Goal: Task Accomplishment & Management: Complete application form

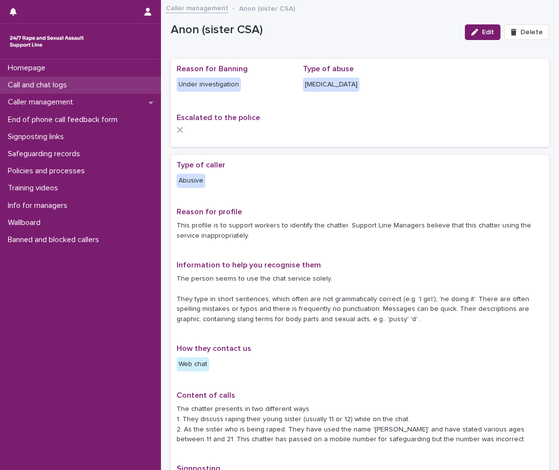
click at [47, 93] on div "Call and chat logs" at bounding box center [80, 85] width 161 height 17
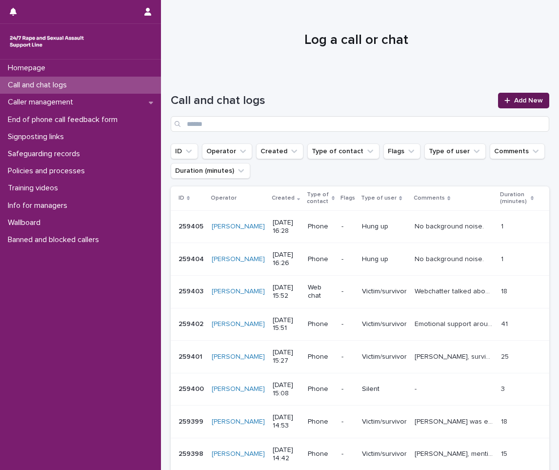
click at [509, 106] on link "Add New" at bounding box center [523, 101] width 51 height 16
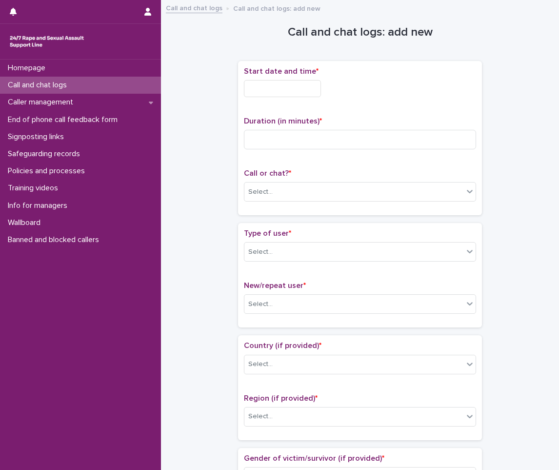
click at [274, 98] on div "Start date and time *" at bounding box center [360, 86] width 232 height 38
click at [276, 87] on input "text" at bounding box center [282, 88] width 77 height 17
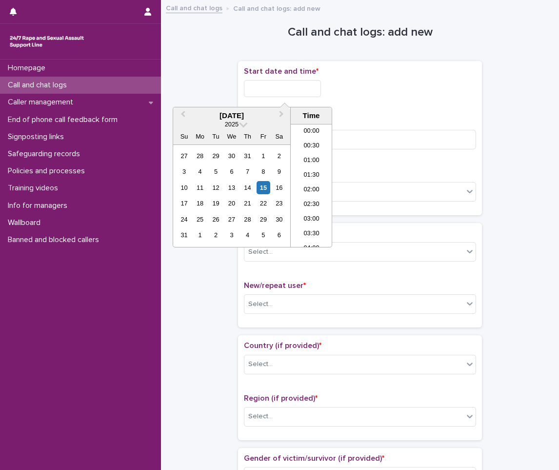
scroll to position [430, 0]
click at [310, 176] on li "16:00" at bounding box center [311, 171] width 41 height 15
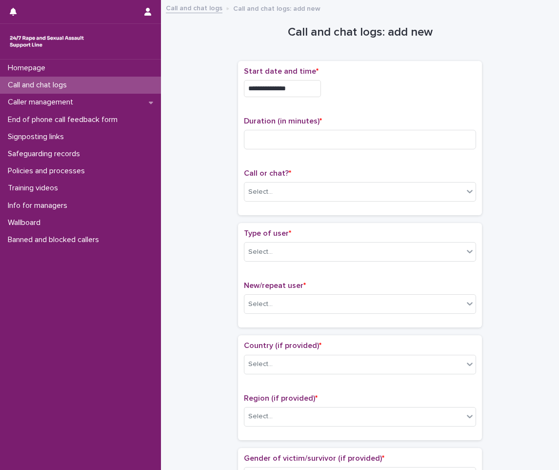
click at [297, 91] on input "**********" at bounding box center [282, 88] width 77 height 17
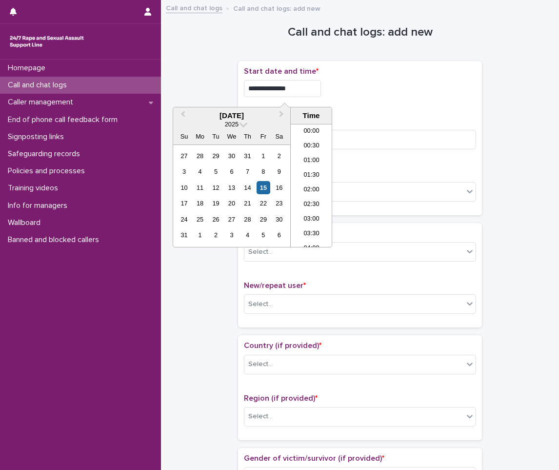
scroll to position [415, 0]
type input "**********"
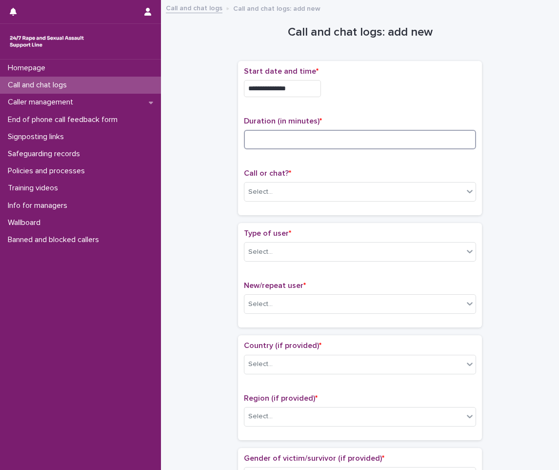
click at [354, 131] on input at bounding box center [360, 140] width 232 height 20
type input "*"
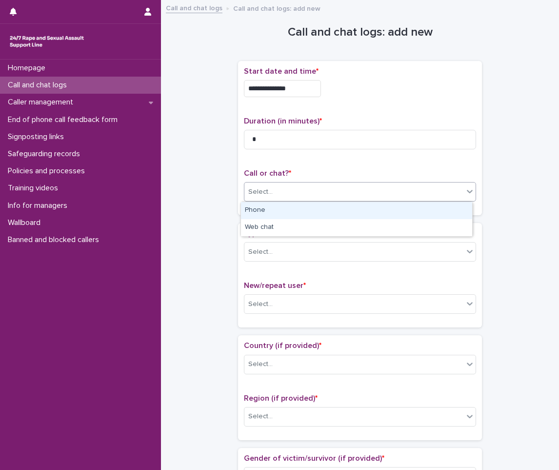
click at [281, 188] on div "Select..." at bounding box center [354, 192] width 219 height 16
click at [275, 207] on div "Phone" at bounding box center [356, 210] width 231 height 17
click at [283, 250] on div "Select..." at bounding box center [354, 252] width 219 height 16
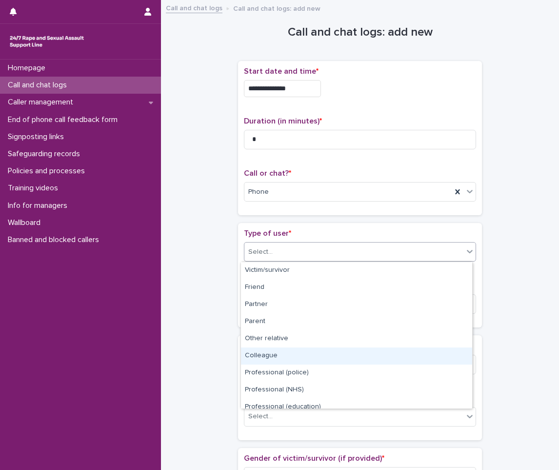
scroll to position [110, 0]
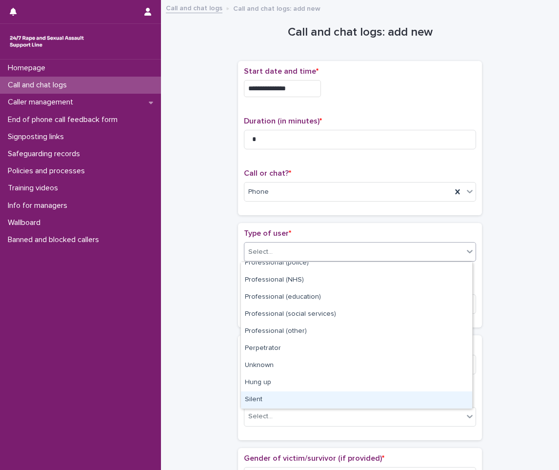
click at [266, 392] on div "Silent" at bounding box center [356, 399] width 231 height 17
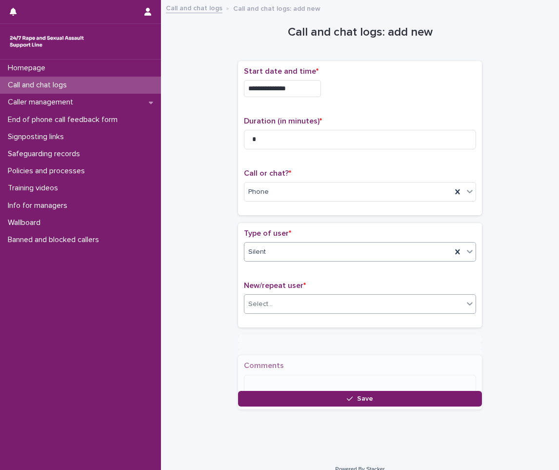
click at [281, 297] on div "Select..." at bounding box center [354, 304] width 219 height 16
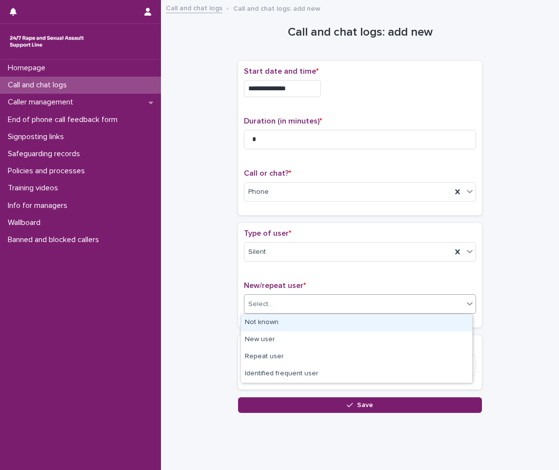
click at [273, 325] on div "Not known" at bounding box center [356, 322] width 231 height 17
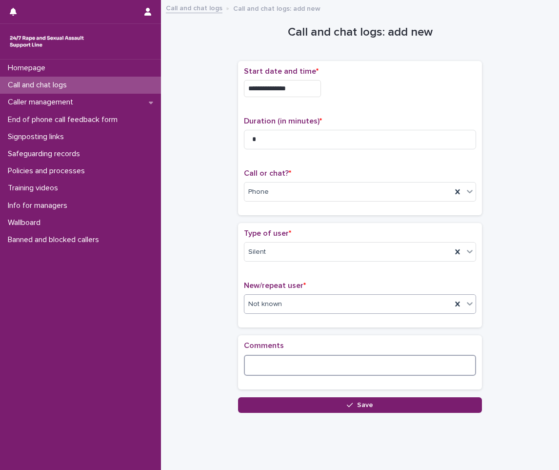
click at [263, 372] on textarea at bounding box center [360, 365] width 232 height 21
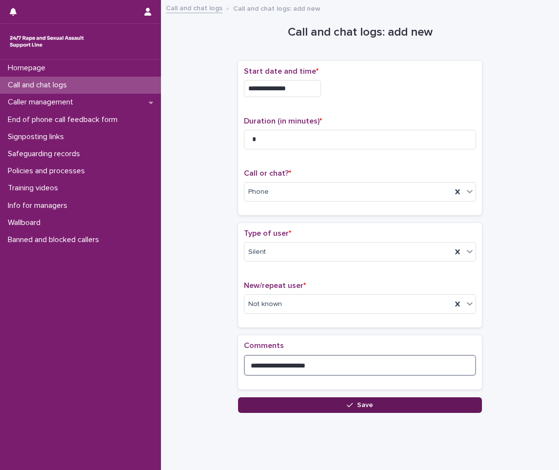
type textarea "**********"
click at [306, 411] on button "Save" at bounding box center [360, 405] width 244 height 16
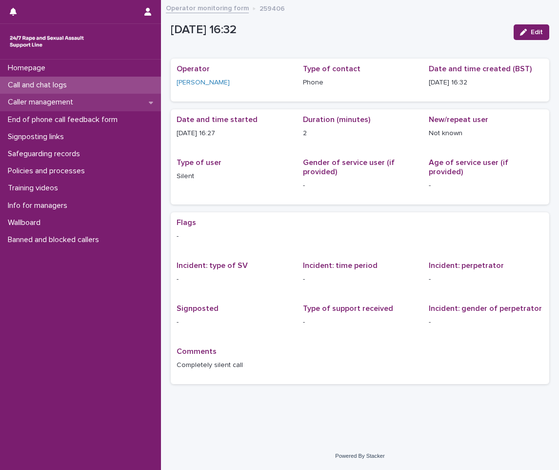
click at [41, 100] on p "Caller management" at bounding box center [42, 102] width 77 height 9
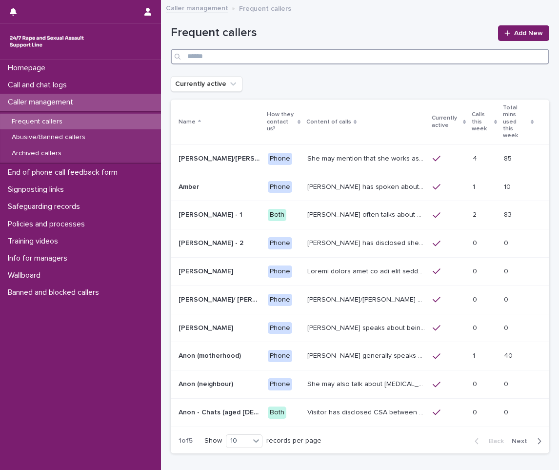
click at [378, 62] on input "Search" at bounding box center [360, 57] width 379 height 16
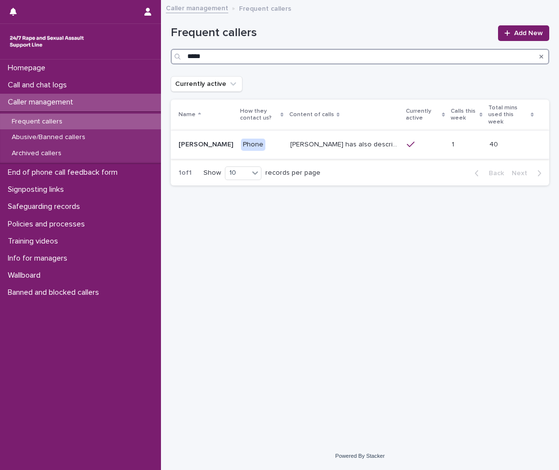
type input "*****"
click at [366, 141] on p "[PERSON_NAME] has also described being sexually abused as a child, and on diffe…" at bounding box center [345, 144] width 111 height 10
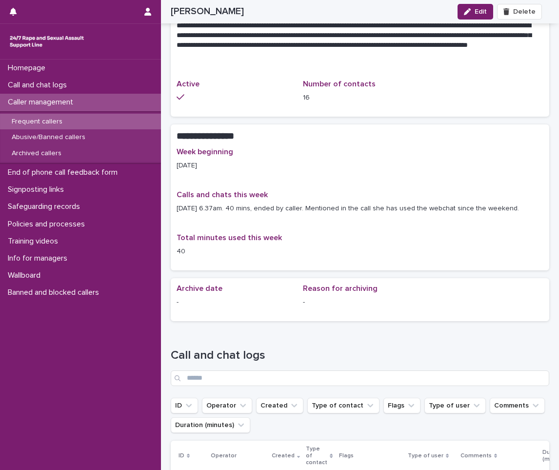
scroll to position [781, 0]
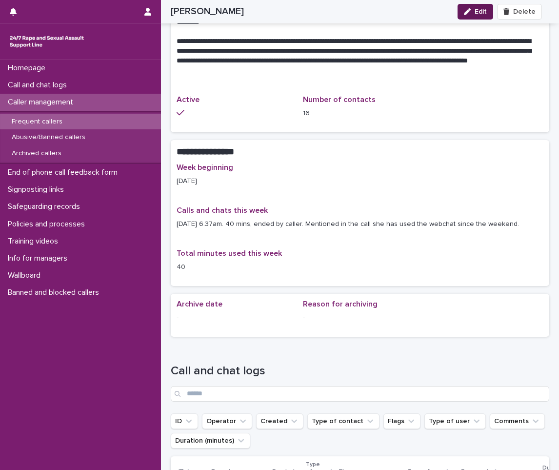
click at [470, 11] on icon "button" at bounding box center [467, 11] width 7 height 7
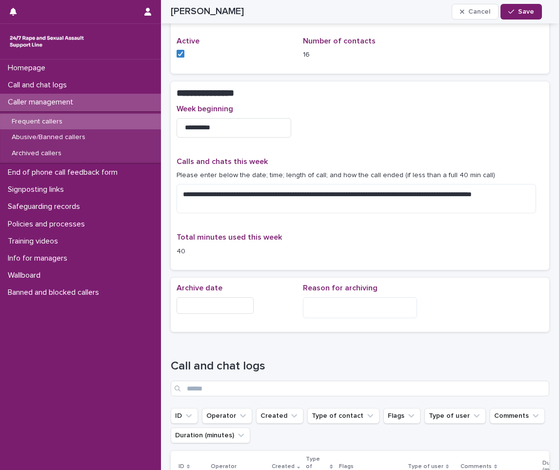
scroll to position [795, 0]
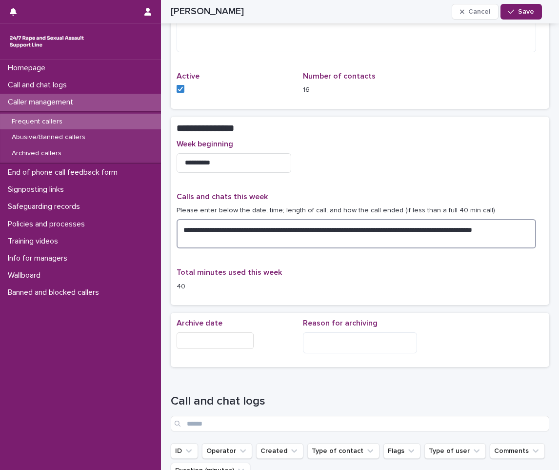
click at [227, 240] on textarea "**********" at bounding box center [357, 233] width 360 height 29
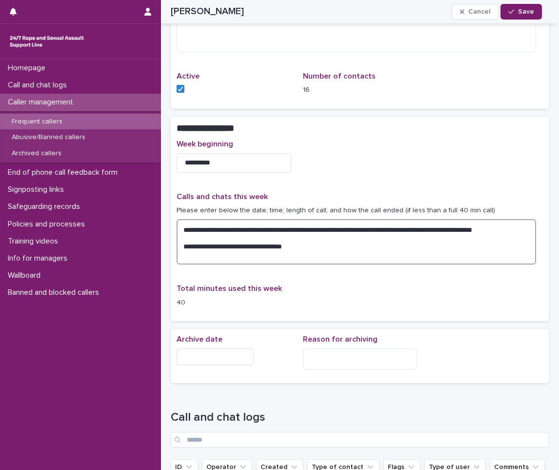
click at [184, 253] on textarea "**********" at bounding box center [357, 241] width 360 height 45
type textarea "**********"
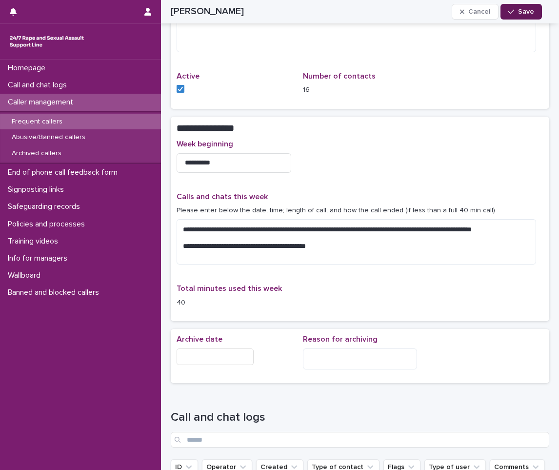
click at [527, 16] on button "Save" at bounding box center [521, 12] width 41 height 16
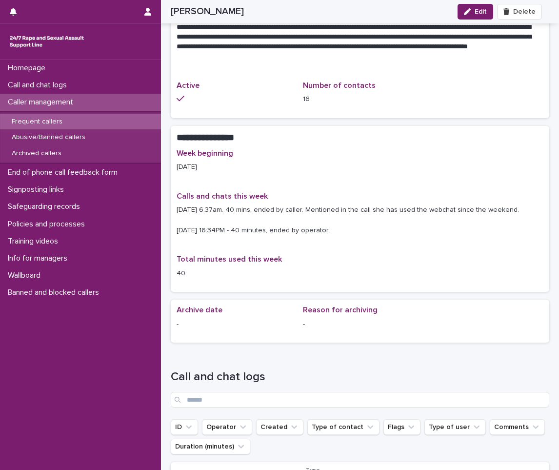
scroll to position [765, 0]
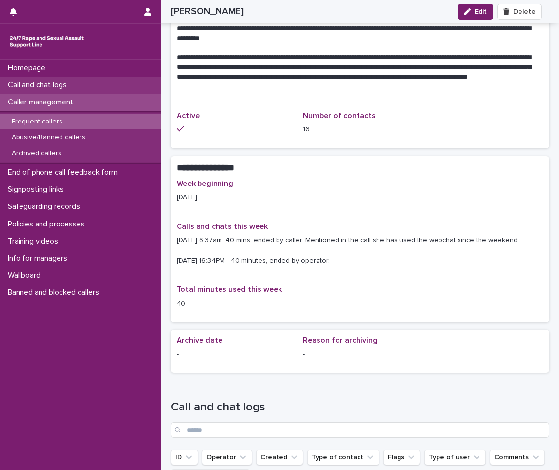
click at [112, 91] on div "Call and chat logs" at bounding box center [80, 85] width 161 height 17
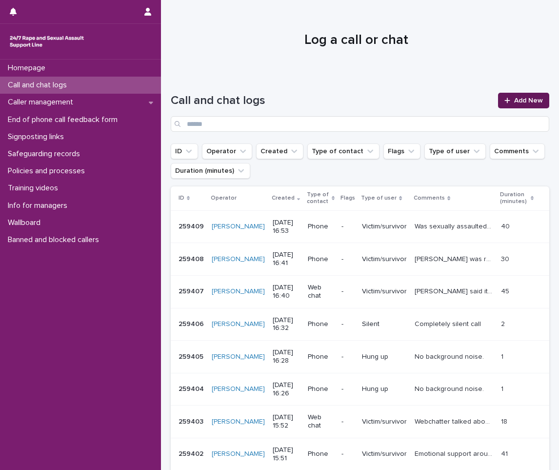
click at [518, 102] on span "Add New" at bounding box center [529, 100] width 29 height 7
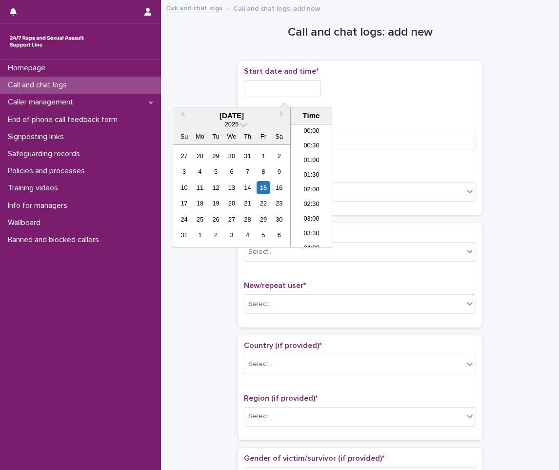
click at [297, 91] on input "text" at bounding box center [282, 88] width 77 height 17
click at [307, 158] on li "16:00" at bounding box center [311, 156] width 41 height 15
click at [306, 91] on input "**********" at bounding box center [282, 88] width 77 height 17
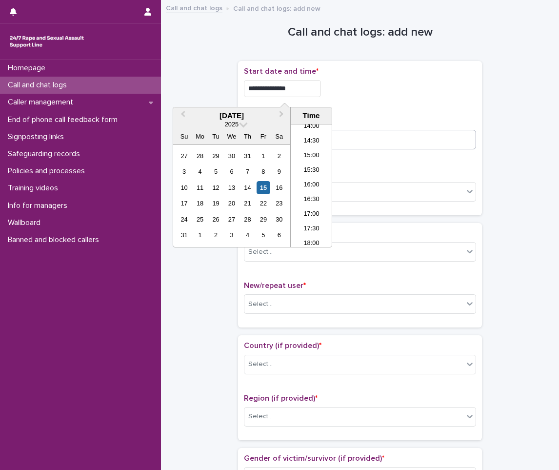
type input "**********"
click at [373, 146] on input at bounding box center [360, 140] width 232 height 20
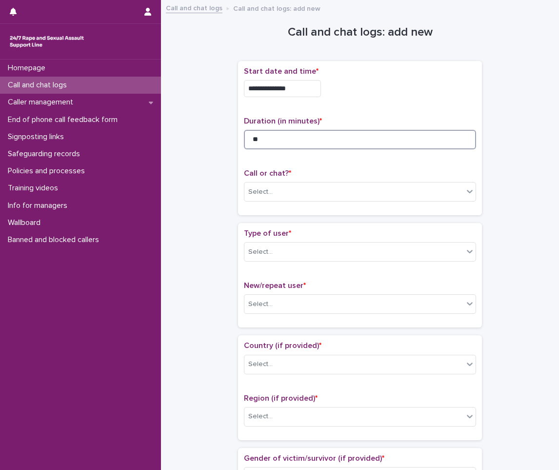
type input "**"
click at [278, 174] on span "Call or chat? *" at bounding box center [267, 173] width 47 height 8
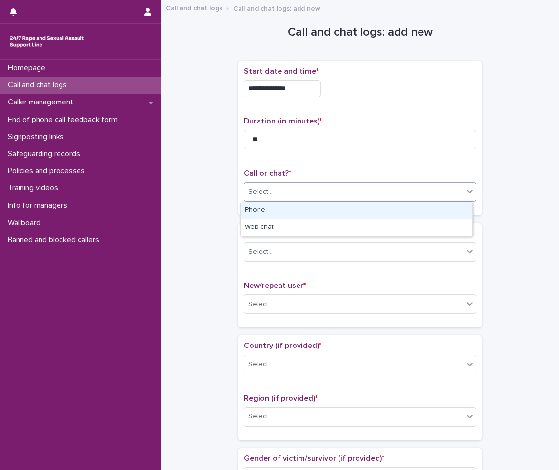
click at [273, 183] on div "Select..." at bounding box center [360, 192] width 232 height 20
click at [265, 213] on div "Phone" at bounding box center [356, 210] width 231 height 17
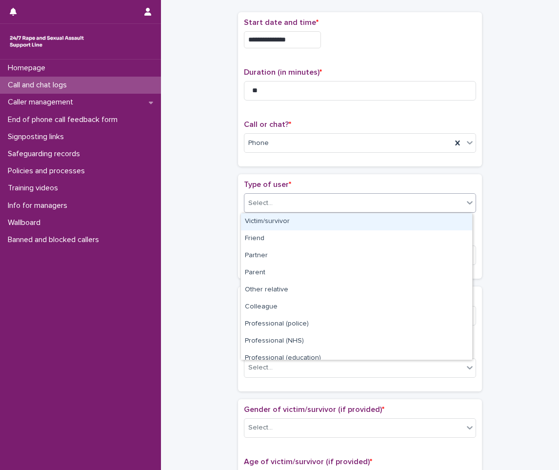
click at [275, 197] on div "Select..." at bounding box center [354, 203] width 219 height 16
click at [275, 213] on div "Victim/survivor Friend Partner Parent Other relative Colleague Professional (po…" at bounding box center [357, 286] width 232 height 147
click at [275, 218] on div "Victim/survivor" at bounding box center [356, 221] width 231 height 17
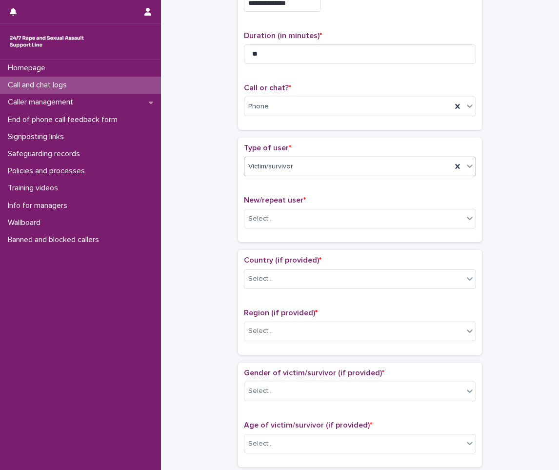
scroll to position [146, 0]
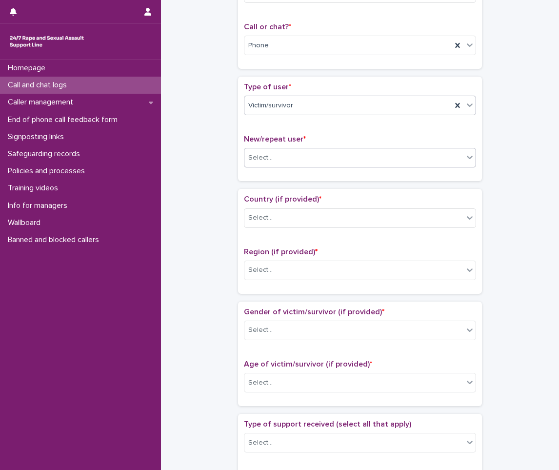
click at [297, 155] on div "Select..." at bounding box center [354, 158] width 219 height 16
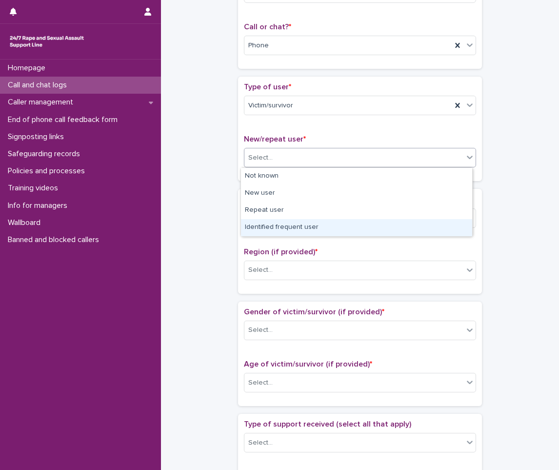
click at [291, 221] on div "Identified frequent user" at bounding box center [356, 227] width 231 height 17
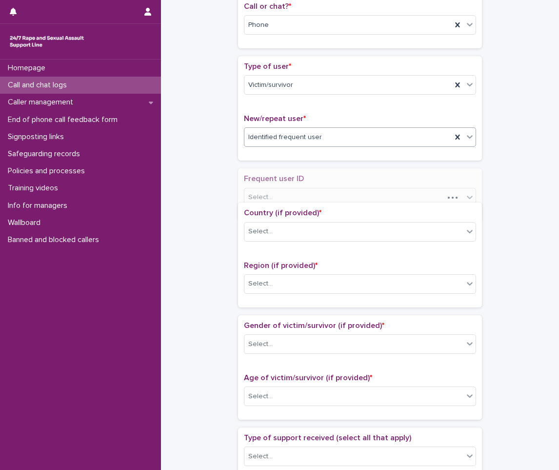
scroll to position [176, 0]
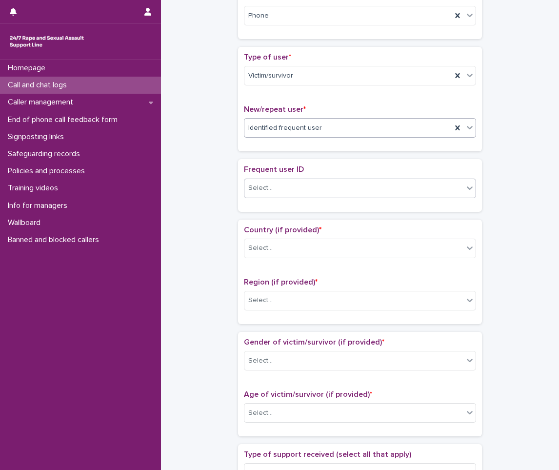
click at [299, 189] on div "Select..." at bounding box center [354, 188] width 219 height 16
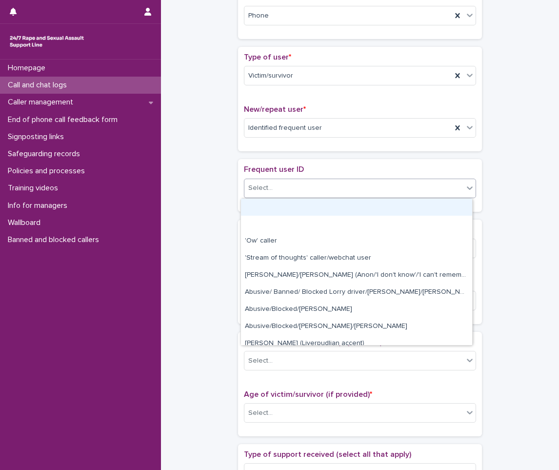
type input "*"
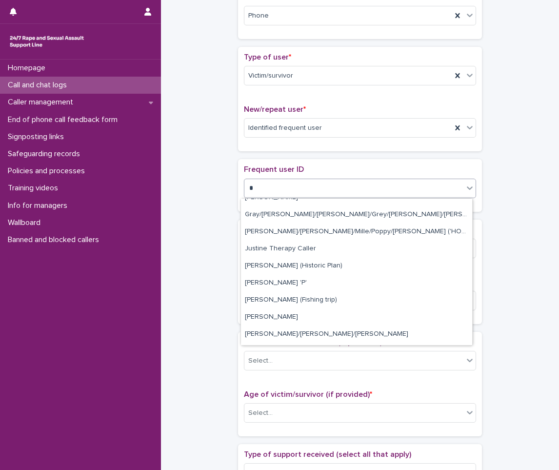
scroll to position [98, 0]
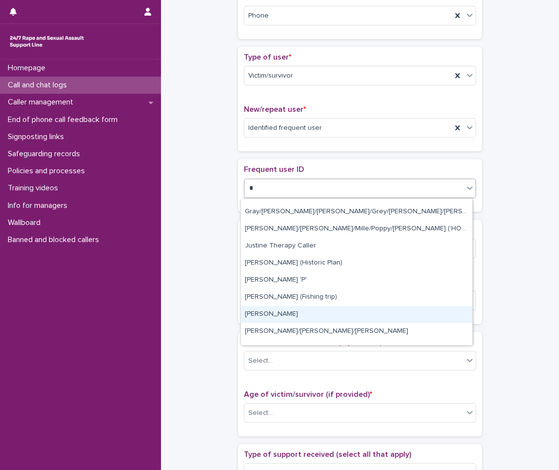
click at [266, 309] on div "[PERSON_NAME]" at bounding box center [356, 314] width 231 height 17
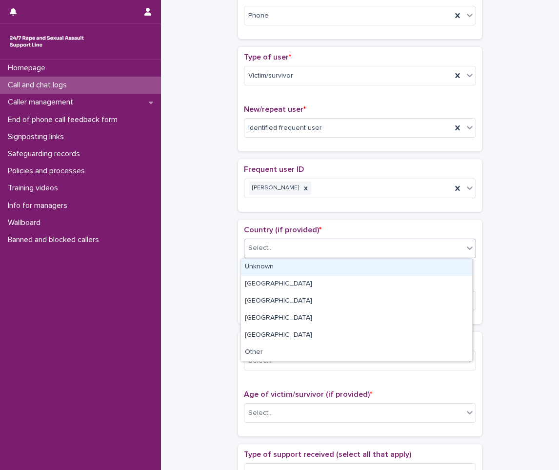
click at [281, 242] on div "Select..." at bounding box center [354, 248] width 219 height 16
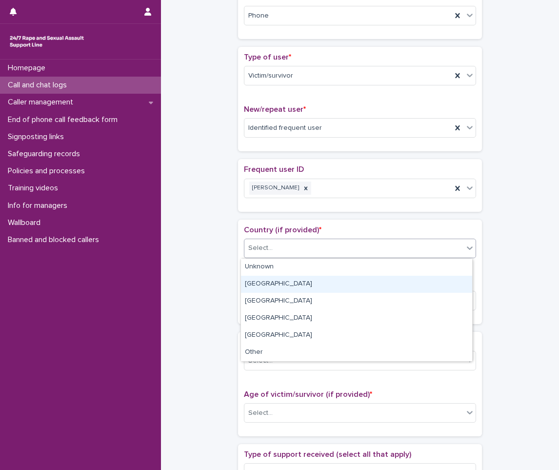
click at [269, 290] on div "[GEOGRAPHIC_DATA]" at bounding box center [356, 284] width 231 height 17
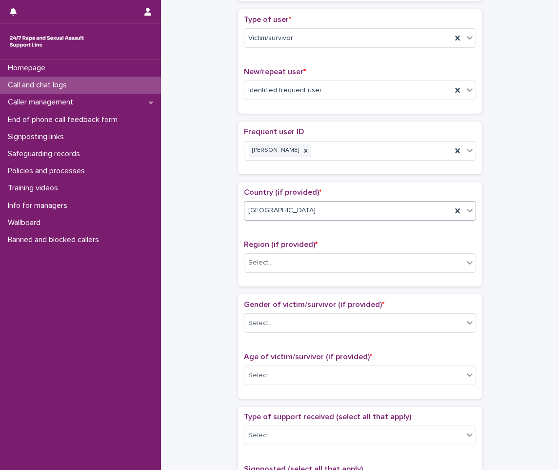
scroll to position [225, 0]
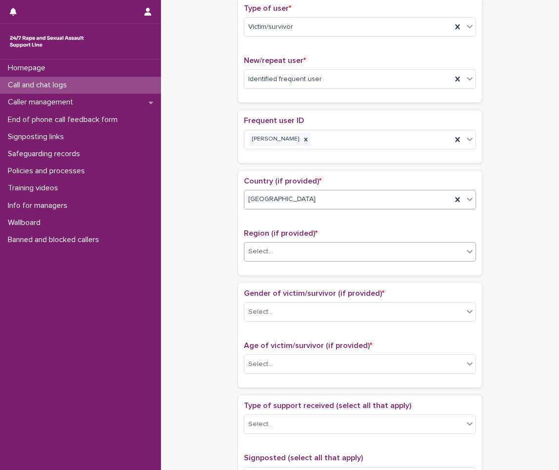
click at [279, 254] on div "Select..." at bounding box center [354, 252] width 219 height 16
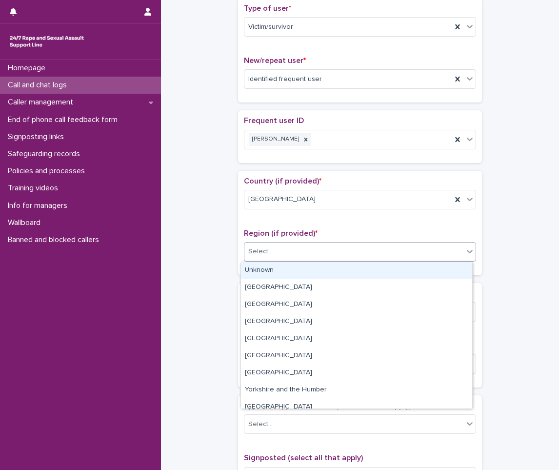
click at [276, 269] on div "Unknown" at bounding box center [356, 270] width 231 height 17
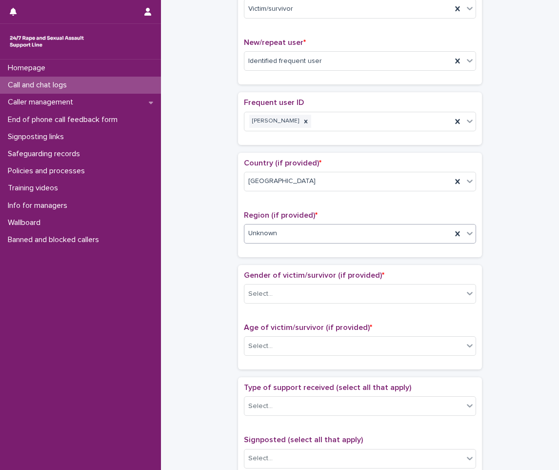
scroll to position [274, 0]
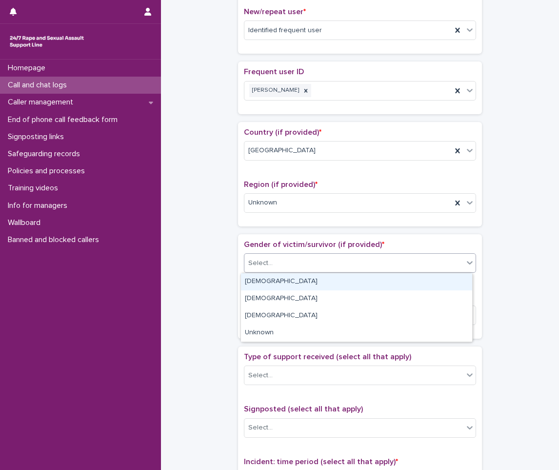
click at [281, 266] on div "Select..." at bounding box center [354, 263] width 219 height 16
click at [272, 281] on div "[DEMOGRAPHIC_DATA]" at bounding box center [356, 281] width 231 height 17
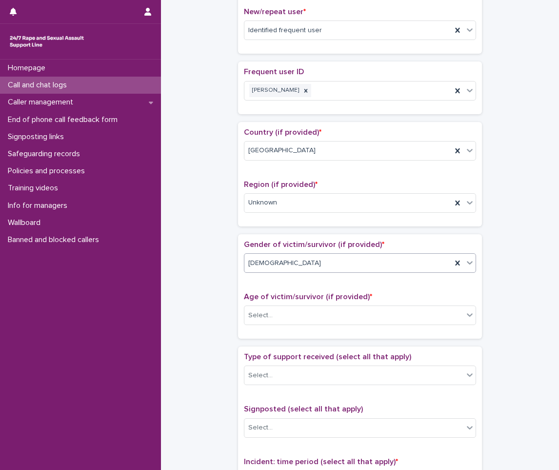
scroll to position [371, 0]
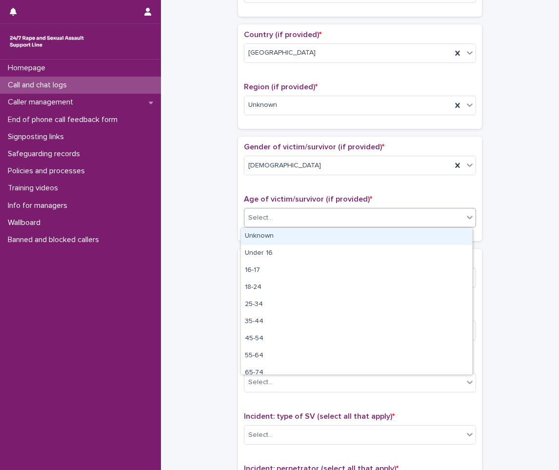
click at [286, 218] on div "Select..." at bounding box center [354, 218] width 219 height 16
click at [271, 238] on div "Unknown" at bounding box center [356, 236] width 231 height 17
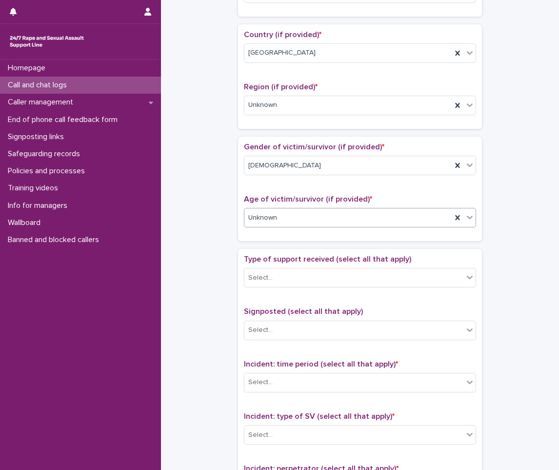
scroll to position [420, 0]
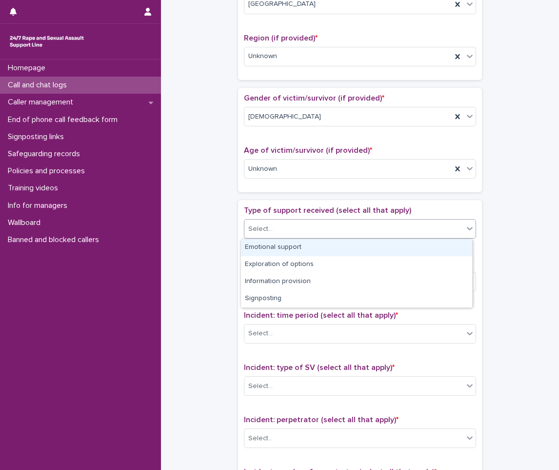
click at [275, 228] on div "Select..." at bounding box center [354, 229] width 219 height 16
click at [275, 241] on div "Emotional support" at bounding box center [356, 247] width 231 height 17
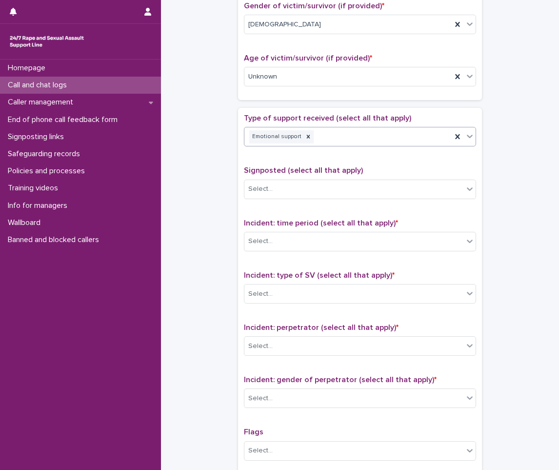
scroll to position [616, 0]
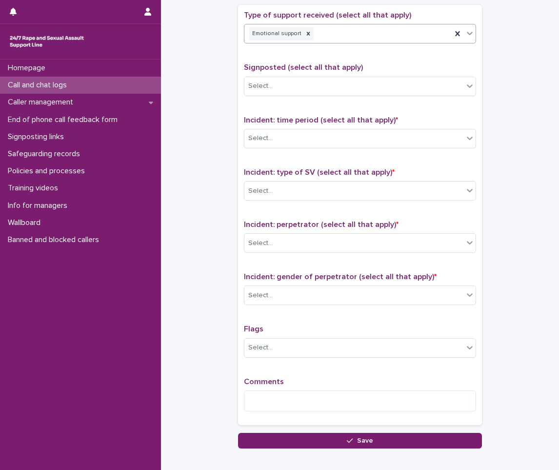
click at [350, 32] on div "Emotional support" at bounding box center [348, 33] width 207 height 17
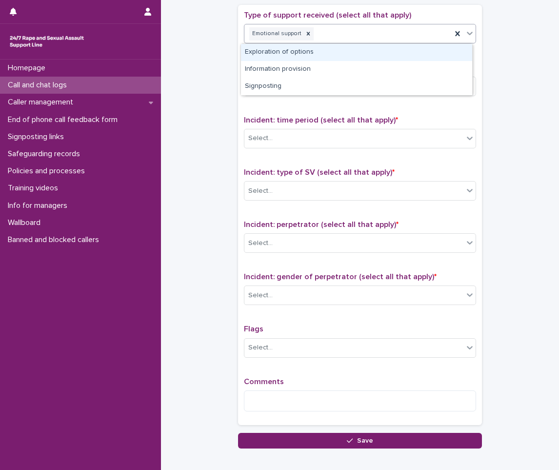
click at [288, 56] on div "Exploration of options" at bounding box center [356, 52] width 231 height 17
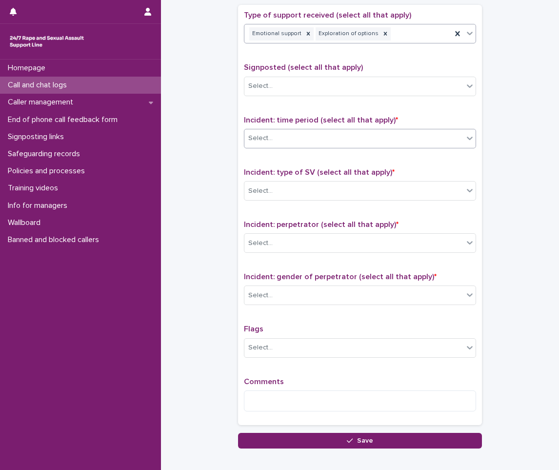
click at [263, 139] on div "Select..." at bounding box center [260, 138] width 24 height 10
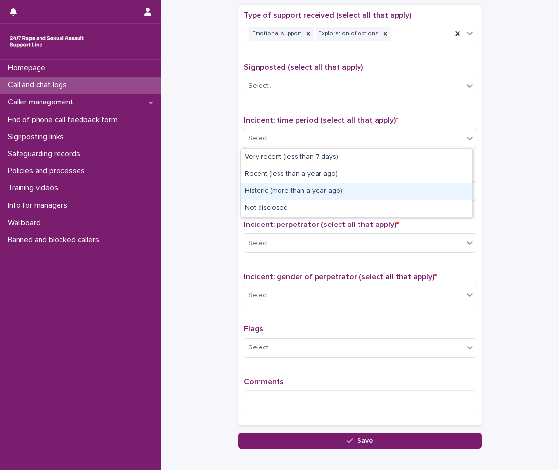
click at [261, 186] on div "Historic (more than a year ago)" at bounding box center [356, 191] width 231 height 17
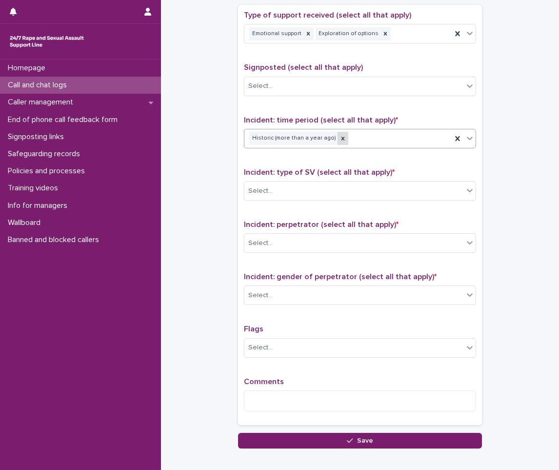
click at [340, 140] on icon at bounding box center [343, 138] width 7 height 7
click at [342, 135] on div "Select..." at bounding box center [354, 138] width 219 height 16
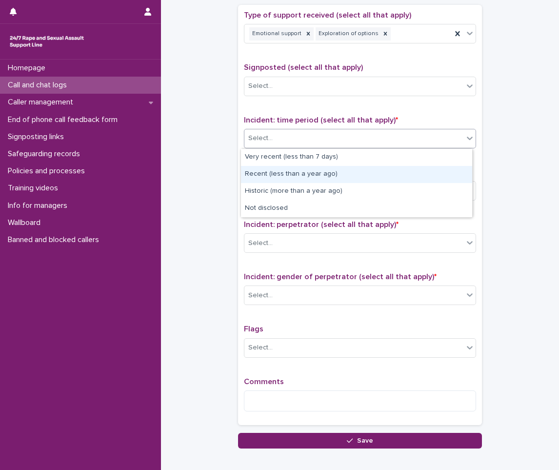
drag, startPoint x: 309, startPoint y: 165, endPoint x: 302, endPoint y: 176, distance: 12.6
click at [302, 176] on div "Recent (less than a year ago)" at bounding box center [356, 174] width 231 height 17
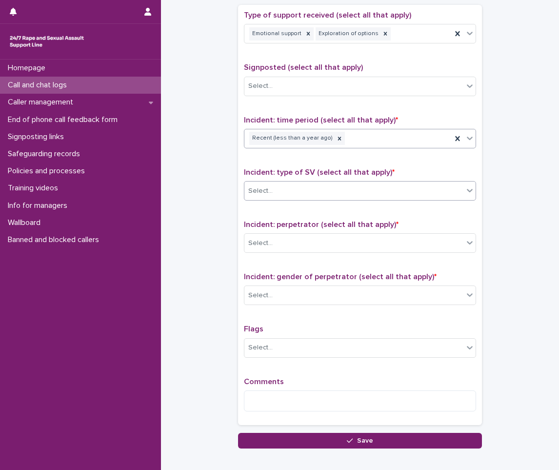
click at [251, 188] on div "Select..." at bounding box center [260, 191] width 24 height 10
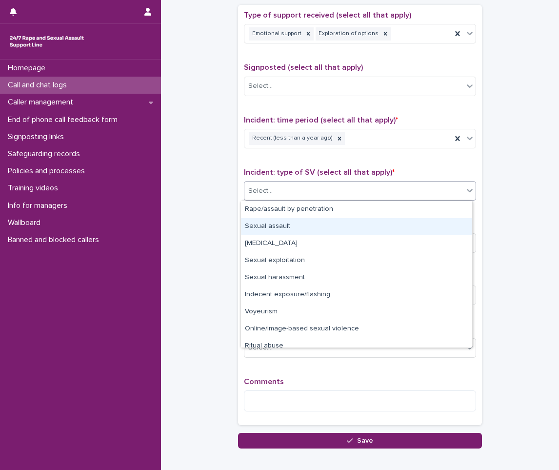
click at [255, 229] on div "Sexual assault" at bounding box center [356, 226] width 231 height 17
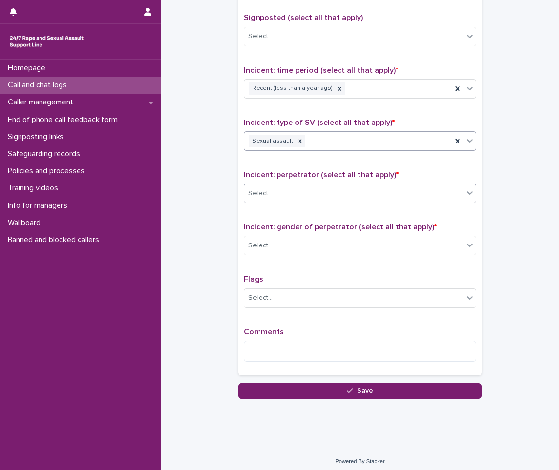
scroll to position [671, 0]
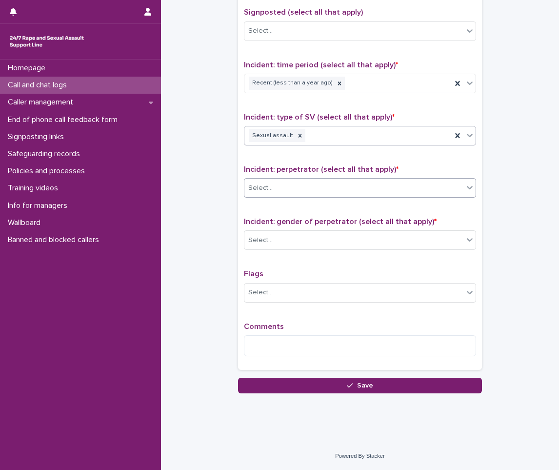
click at [276, 182] on div "Select..." at bounding box center [354, 188] width 219 height 16
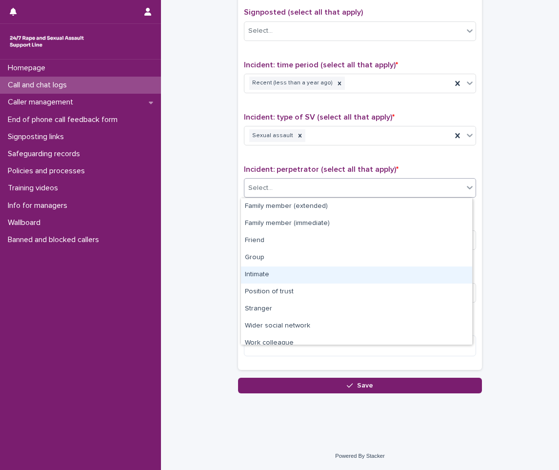
scroll to position [41, 0]
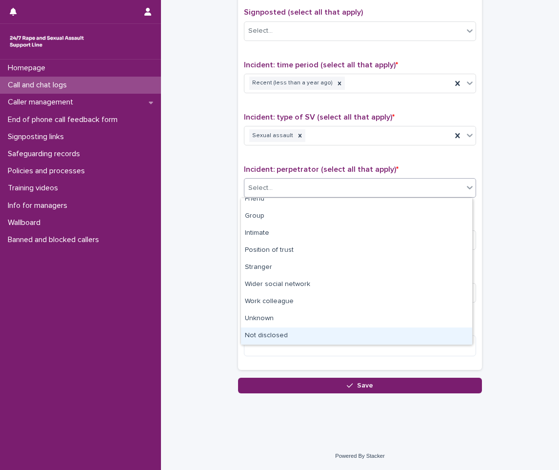
click at [251, 334] on div "Not disclosed" at bounding box center [356, 336] width 231 height 17
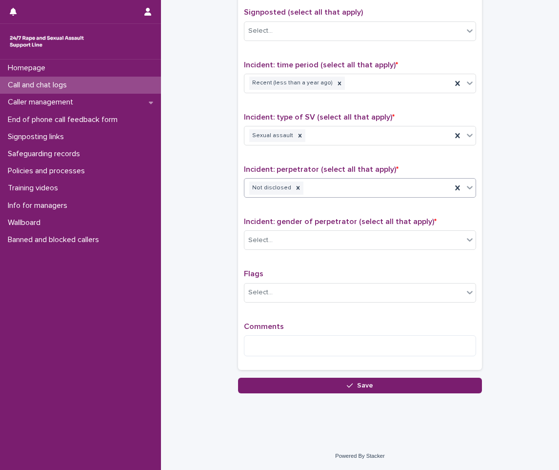
click at [270, 222] on span "Incident: gender of perpetrator (select all that apply) *" at bounding box center [340, 222] width 193 height 8
click at [268, 230] on div "Incident: gender of perpetrator (select all that apply) * Select..." at bounding box center [360, 237] width 232 height 41
click at [281, 232] on div "Select..." at bounding box center [354, 240] width 219 height 16
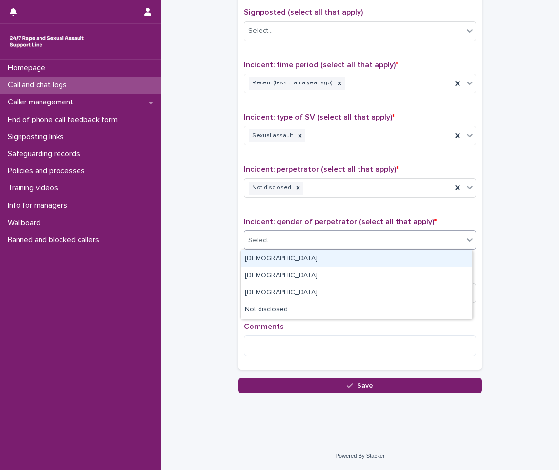
click at [267, 260] on div "[DEMOGRAPHIC_DATA]" at bounding box center [356, 258] width 231 height 17
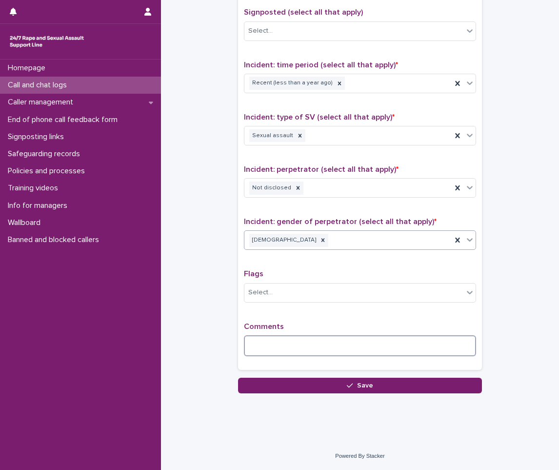
click at [267, 344] on textarea at bounding box center [360, 345] width 232 height 21
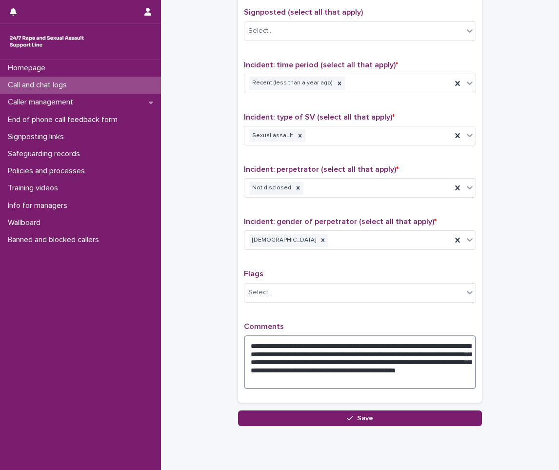
click at [411, 379] on textarea "**********" at bounding box center [360, 362] width 232 height 54
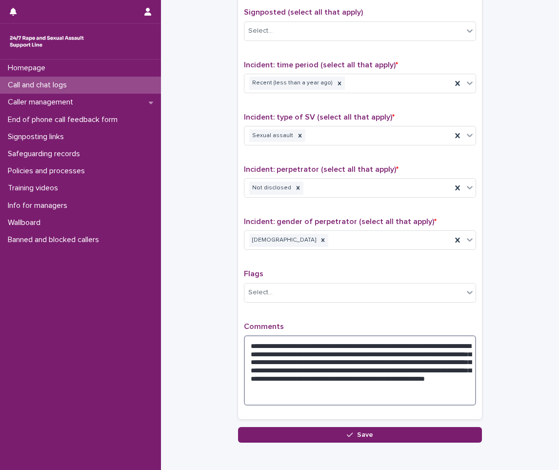
click at [285, 384] on textarea "**********" at bounding box center [360, 370] width 232 height 70
click at [287, 380] on textarea "**********" at bounding box center [360, 370] width 232 height 70
click at [404, 388] on textarea "**********" at bounding box center [360, 370] width 232 height 70
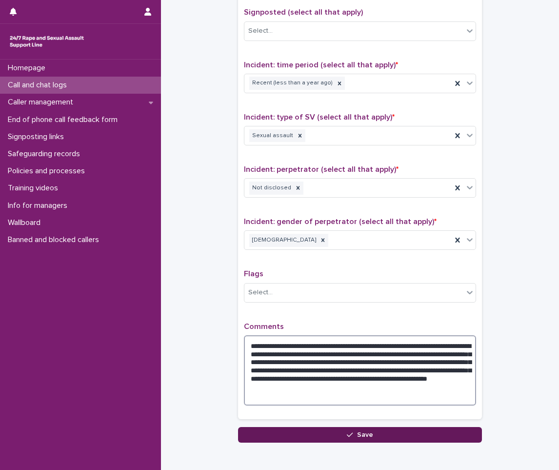
type textarea "**********"
click at [348, 439] on button "Save" at bounding box center [360, 435] width 244 height 16
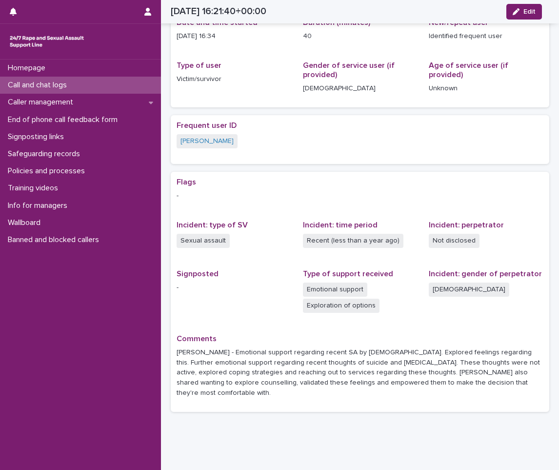
scroll to position [113, 0]
